Goal: Contribute content

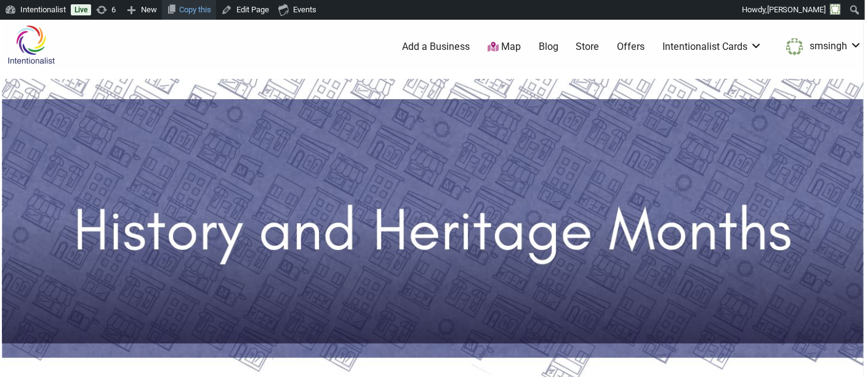
click at [186, 5] on link "Copy this" at bounding box center [189, 10] width 54 height 20
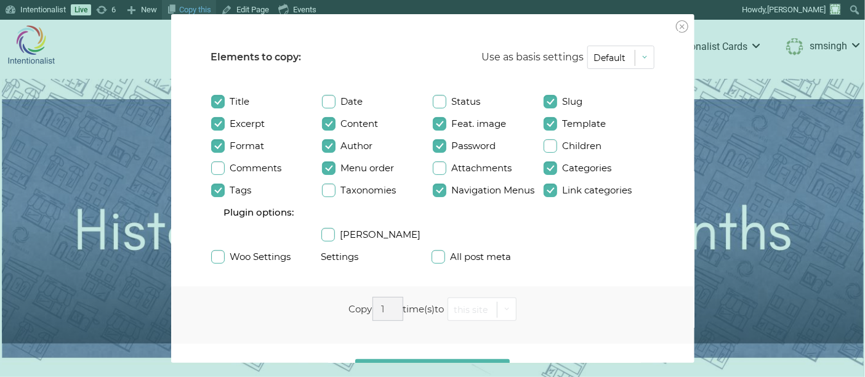
checkbox input "true"
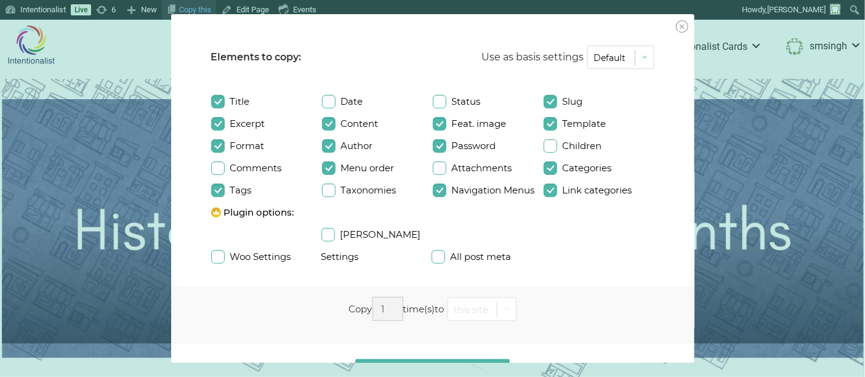
checkbox input "true"
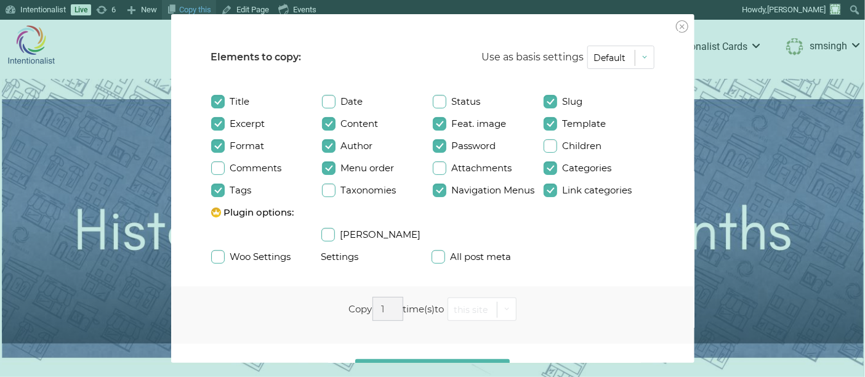
checkbox input "true"
click at [544, 98] on input "Slug" at bounding box center [551, 102] width 14 height 14
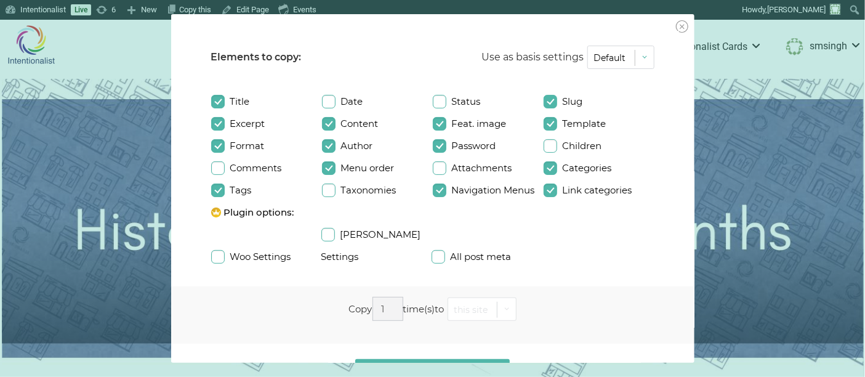
checkbox input "false"
click at [455, 359] on button "Copy it!" at bounding box center [432, 372] width 155 height 27
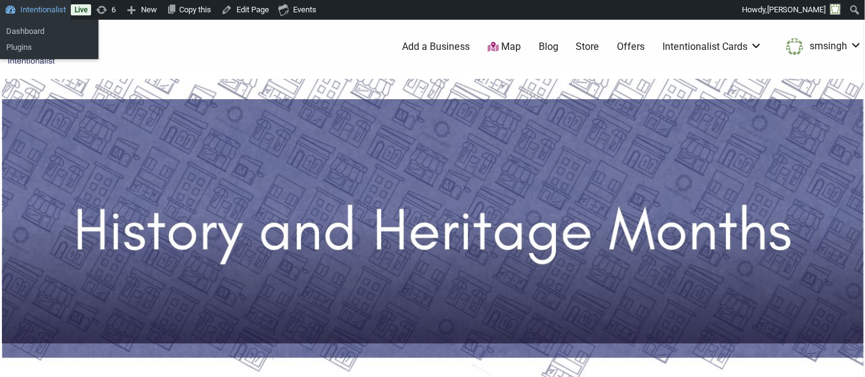
click at [37, 9] on link "Intentionalist" at bounding box center [35, 10] width 71 height 20
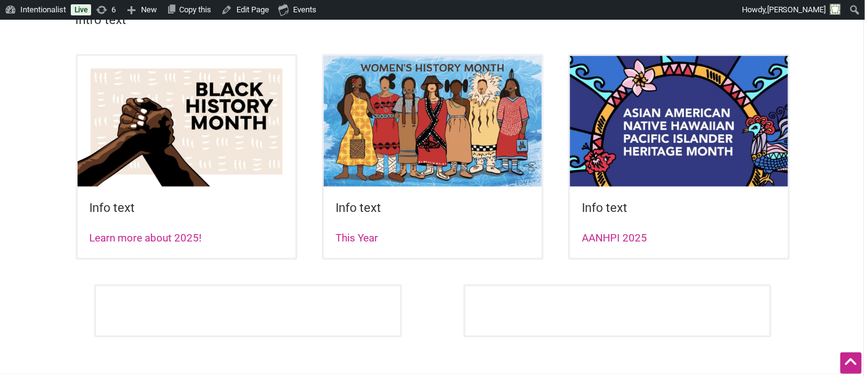
scroll to position [390, 0]
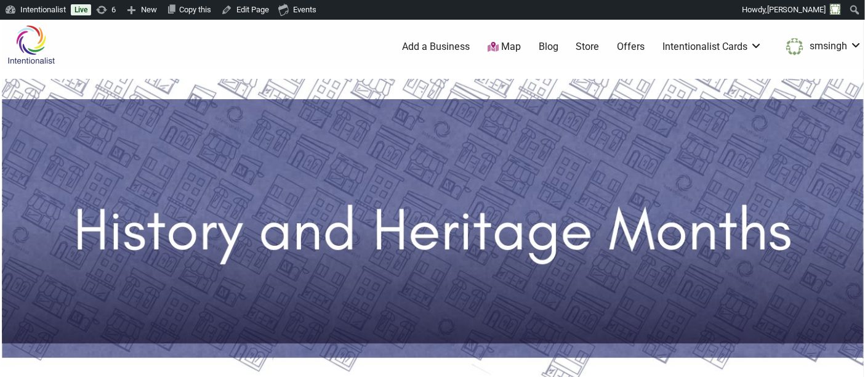
click at [296, 44] on ul "0 Add a Business Map Blog Store Offers Intentionalist Cards Buy Black Card Inte…" at bounding box center [494, 47] width 754 height 22
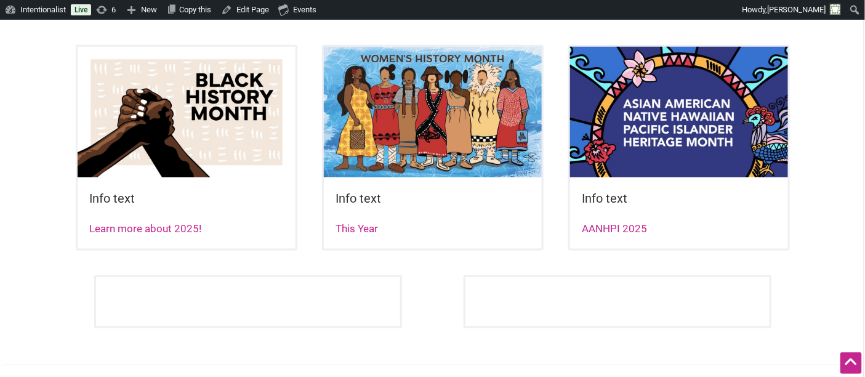
scroll to position [447, 0]
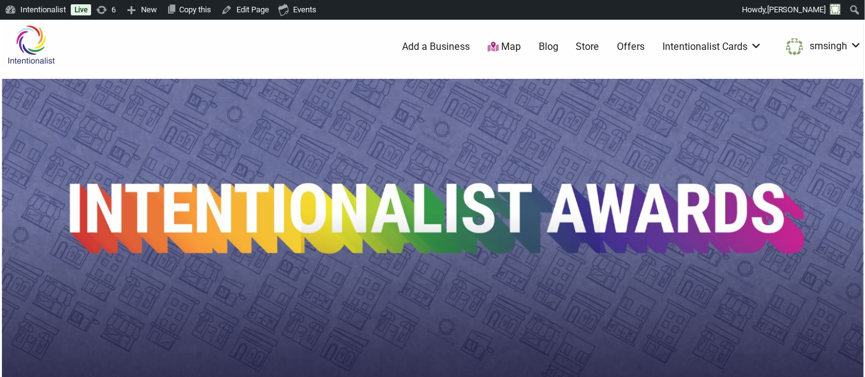
scroll to position [15, 0]
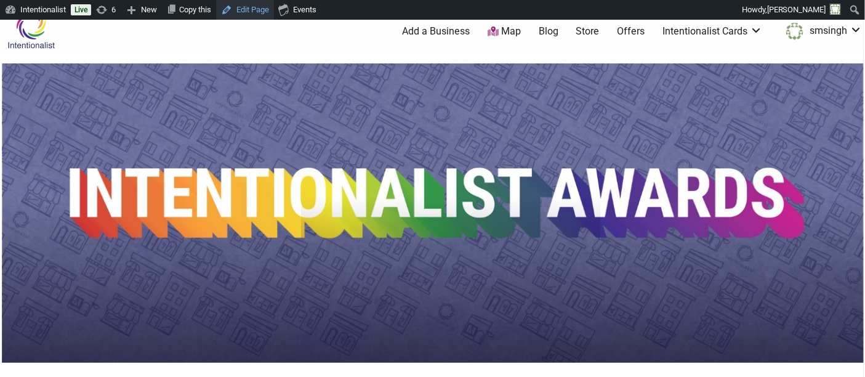
click at [249, 10] on link "Edit Page" at bounding box center [245, 10] width 58 height 20
